Goal: Information Seeking & Learning: Learn about a topic

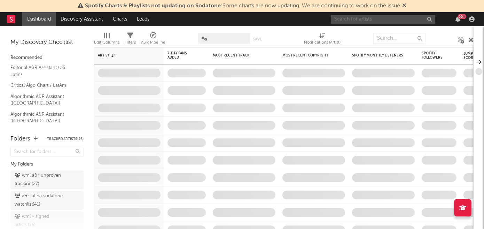
click at [398, 19] on input "text" at bounding box center [382, 19] width 104 height 9
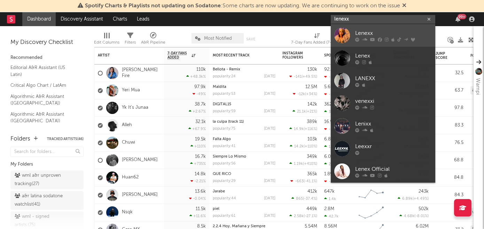
type input "lenexx"
click at [389, 34] on div "Lenexx" at bounding box center [393, 33] width 77 height 8
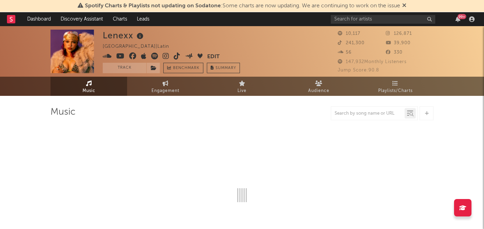
select select "1w"
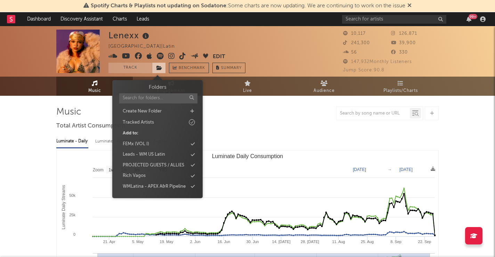
click at [158, 67] on icon at bounding box center [160, 67] width 6 height 5
click at [143, 121] on div "Tracked Artists" at bounding box center [138, 122] width 31 height 7
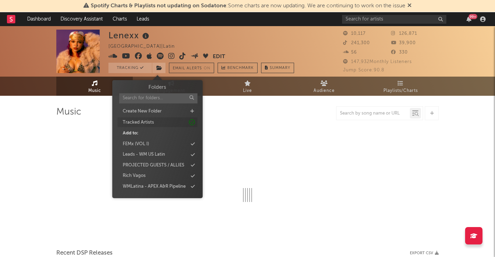
select select "1w"
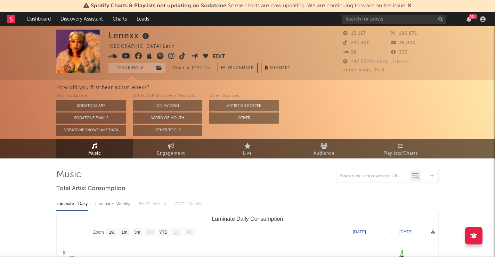
click at [159, 56] on icon at bounding box center [160, 56] width 7 height 7
click at [364, 22] on input "text" at bounding box center [394, 19] width 104 height 9
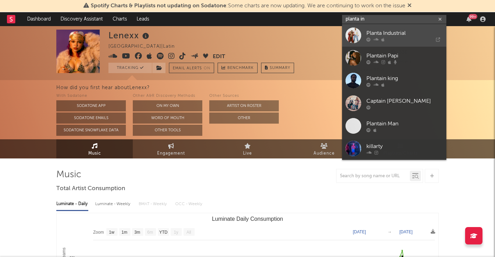
type input "planta in"
click at [377, 32] on div "Planta Industrial" at bounding box center [405, 33] width 77 height 8
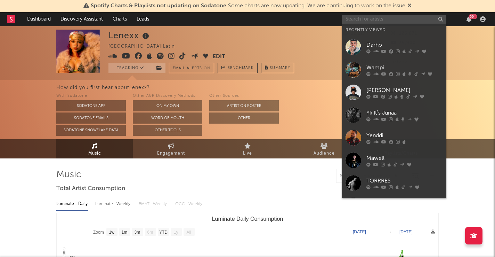
click at [365, 23] on input "text" at bounding box center [394, 19] width 104 height 9
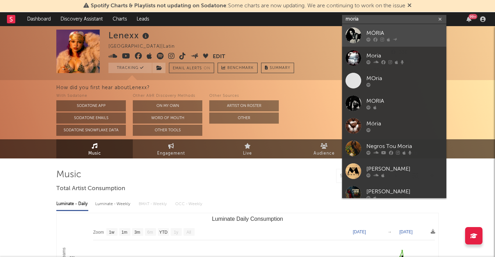
type input "moria"
click at [374, 31] on div "MÓRIA" at bounding box center [405, 33] width 77 height 8
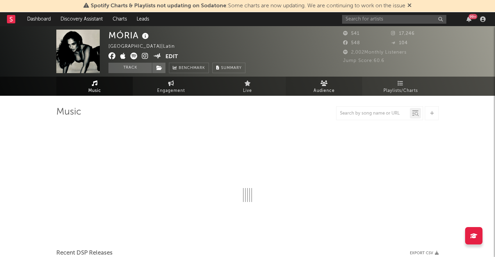
select select "6m"
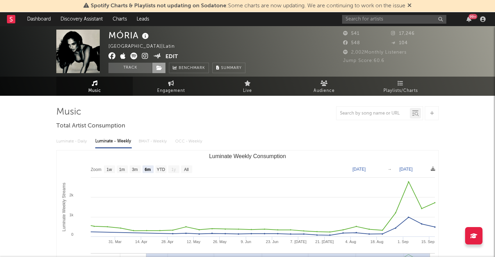
click at [157, 70] on span at bounding box center [159, 68] width 14 height 10
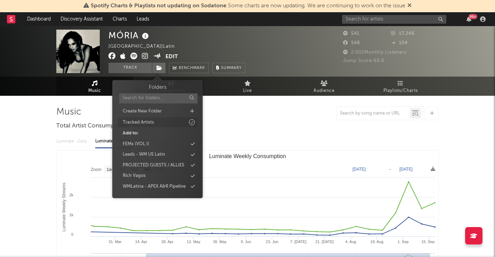
click at [145, 124] on div "Tracked Artists" at bounding box center [138, 122] width 31 height 7
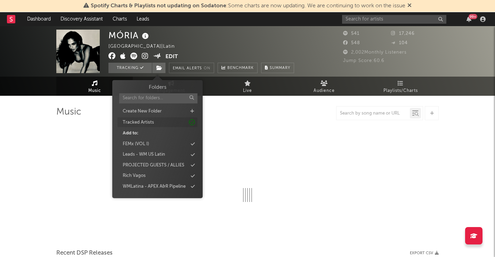
select select "6m"
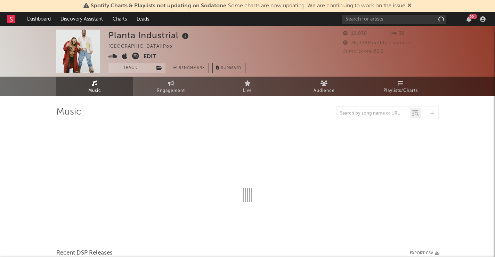
select select "6m"
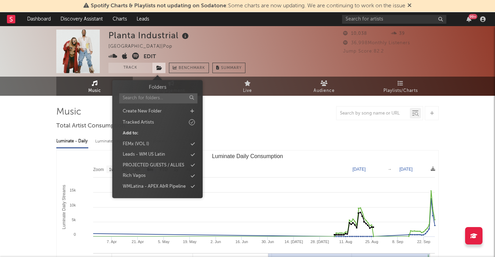
click at [159, 70] on icon at bounding box center [160, 67] width 6 height 5
click at [147, 121] on div "Tracked Artists" at bounding box center [138, 122] width 31 height 7
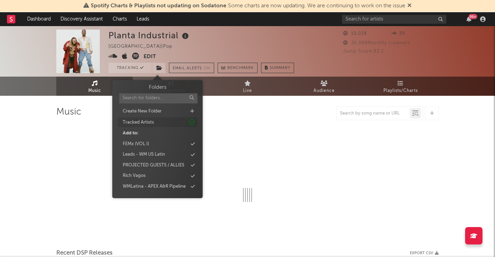
select select "6m"
